Goal: Information Seeking & Learning: Find specific page/section

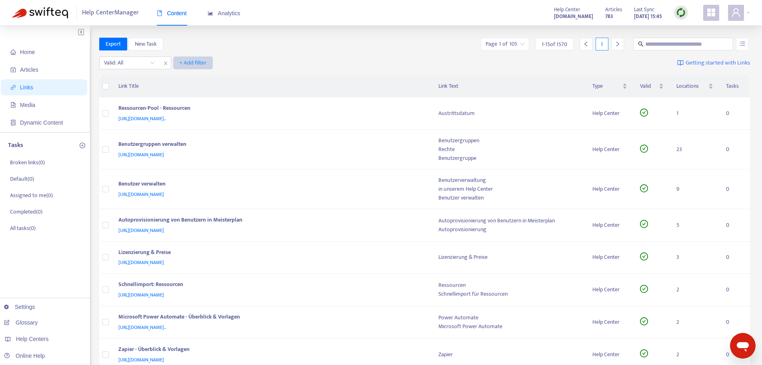
click at [186, 62] on span "+ Add filter" at bounding box center [193, 63] width 28 height 10
click at [261, 62] on div "Valid: All + Add filter Getting started with Links" at bounding box center [424, 65] width 651 height 22
click at [155, 62] on div "Valid: All" at bounding box center [130, 63] width 60 height 12
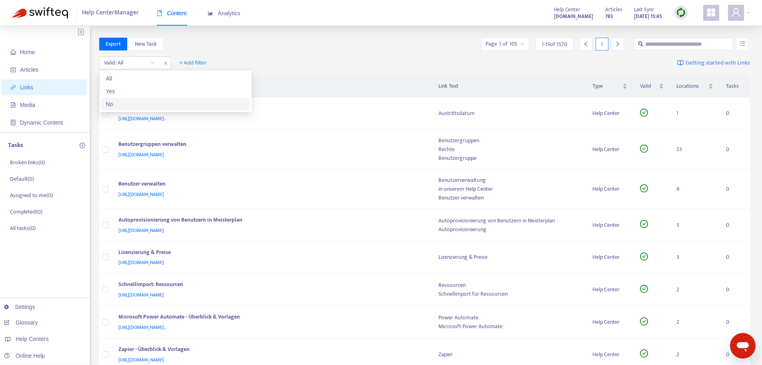
click at [107, 104] on div "No" at bounding box center [175, 104] width 139 height 9
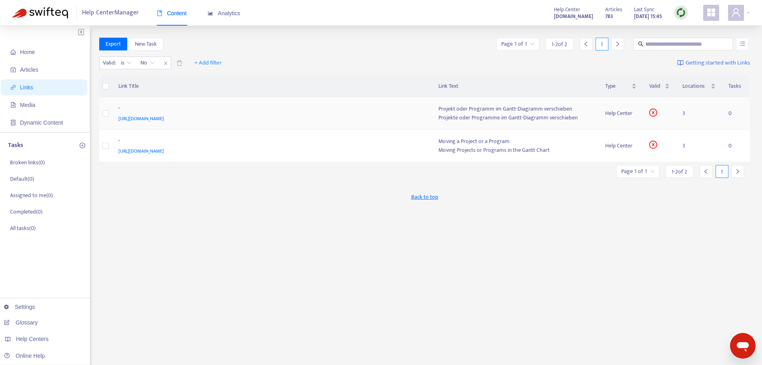
click at [358, 114] on div "[URL][DOMAIN_NAME]" at bounding box center [270, 118] width 305 height 9
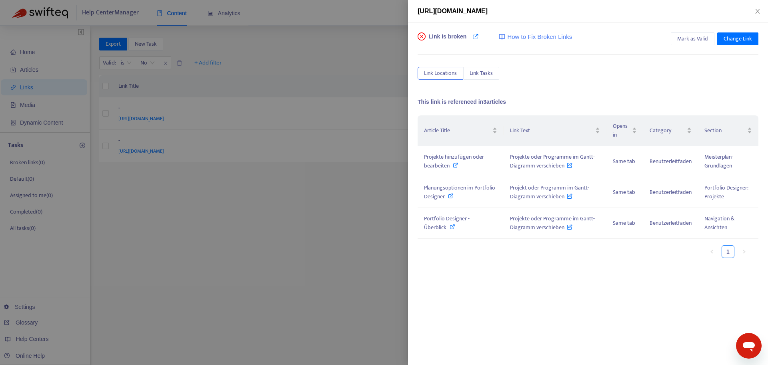
drag, startPoint x: 601, startPoint y: 10, endPoint x: 486, endPoint y: 16, distance: 115.4
click at [486, 16] on div "[URL][DOMAIN_NAME]" at bounding box center [588, 11] width 360 height 23
click at [461, 154] on span "Projekte hinzufügen oder bearbeiten" at bounding box center [454, 161] width 60 height 18
click at [756, 11] on icon "close" at bounding box center [758, 11] width 6 height 6
